Goal: Transaction & Acquisition: Obtain resource

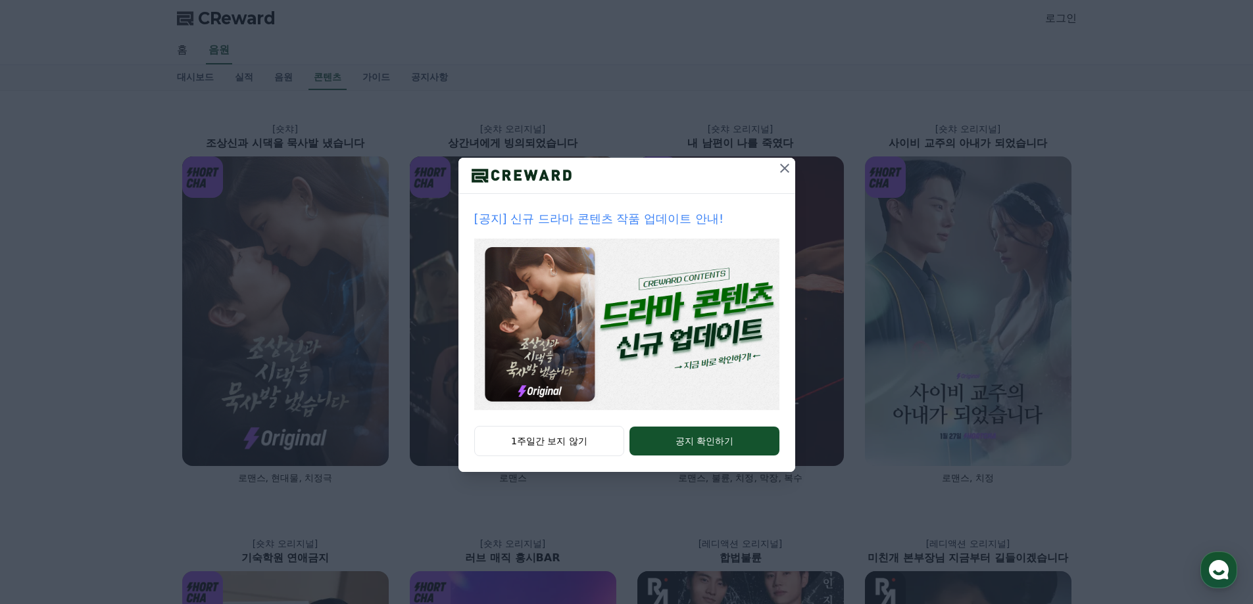
click at [788, 172] on icon at bounding box center [784, 168] width 9 height 9
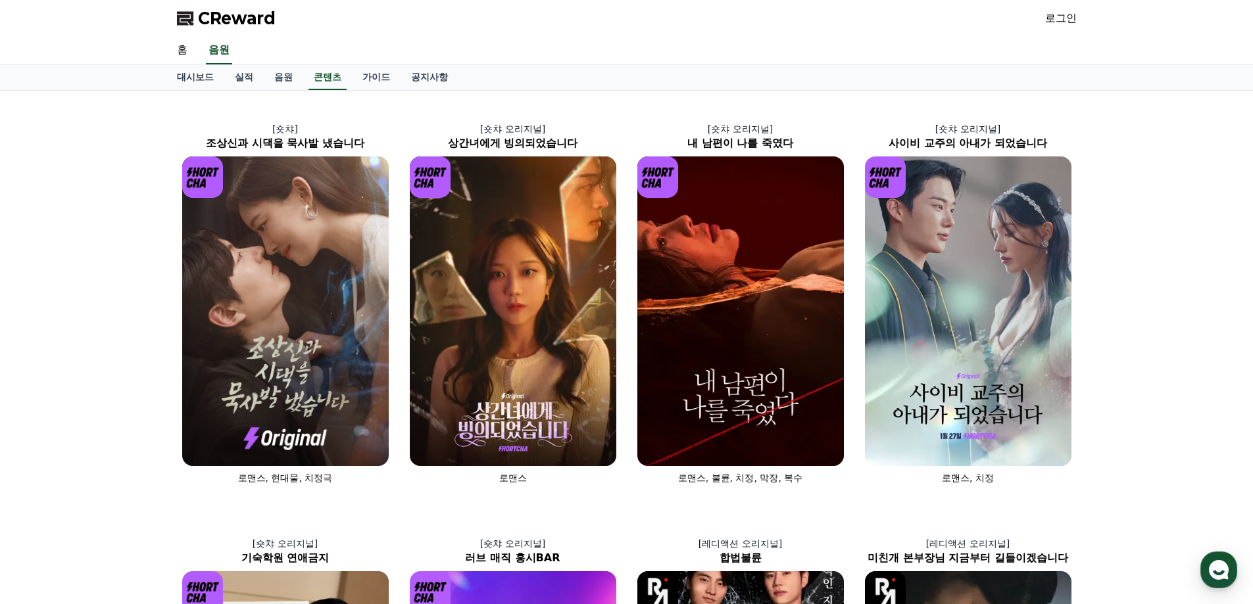
click at [258, 284] on img at bounding box center [285, 311] width 206 height 310
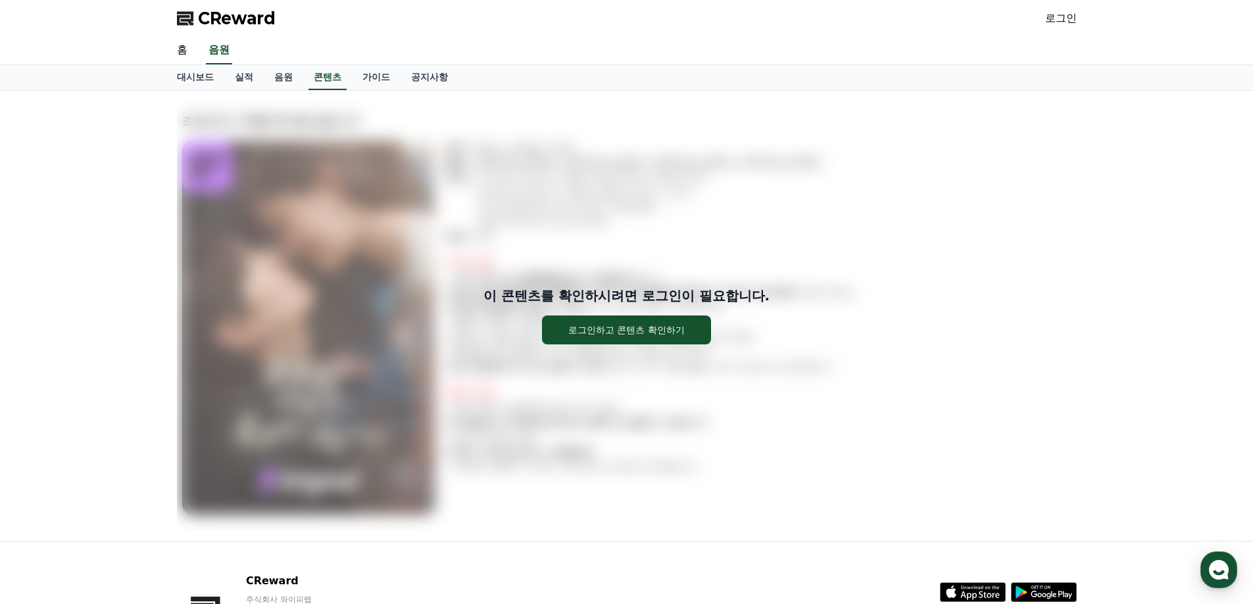
click at [112, 258] on div "이 콘텐츠를 확인하시려면 로그인이 필요합니다. 로그인하고 콘텐츠 확인하기 조상[DEMOGRAPHIC_DATA]과 시댁을 묵사발 냈습니다 장르 …" at bounding box center [626, 316] width 1253 height 450
click at [644, 329] on div "로그인하고 콘텐츠 확인하기" at bounding box center [626, 329] width 116 height 13
